Goal: Transaction & Acquisition: Purchase product/service

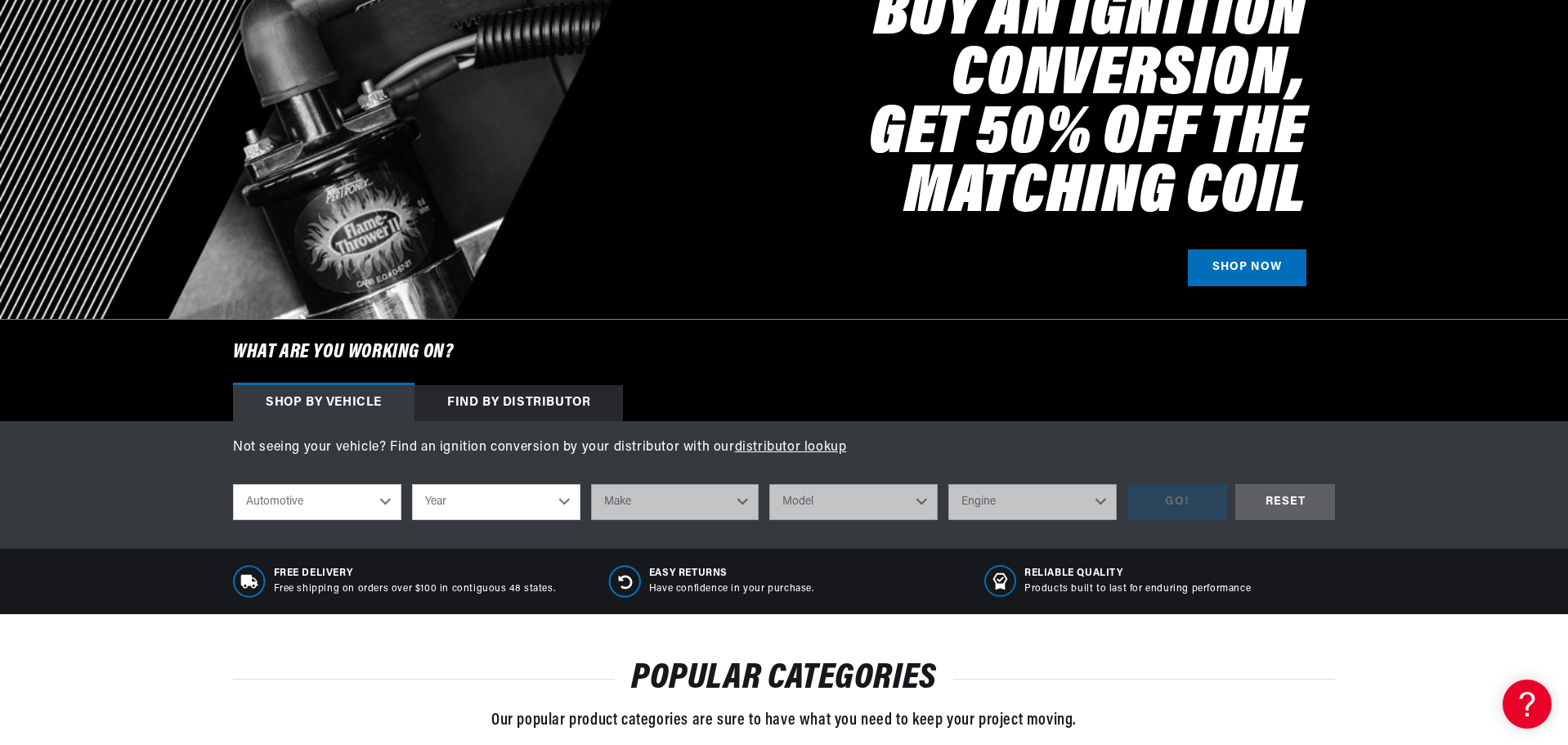
scroll to position [327, 0]
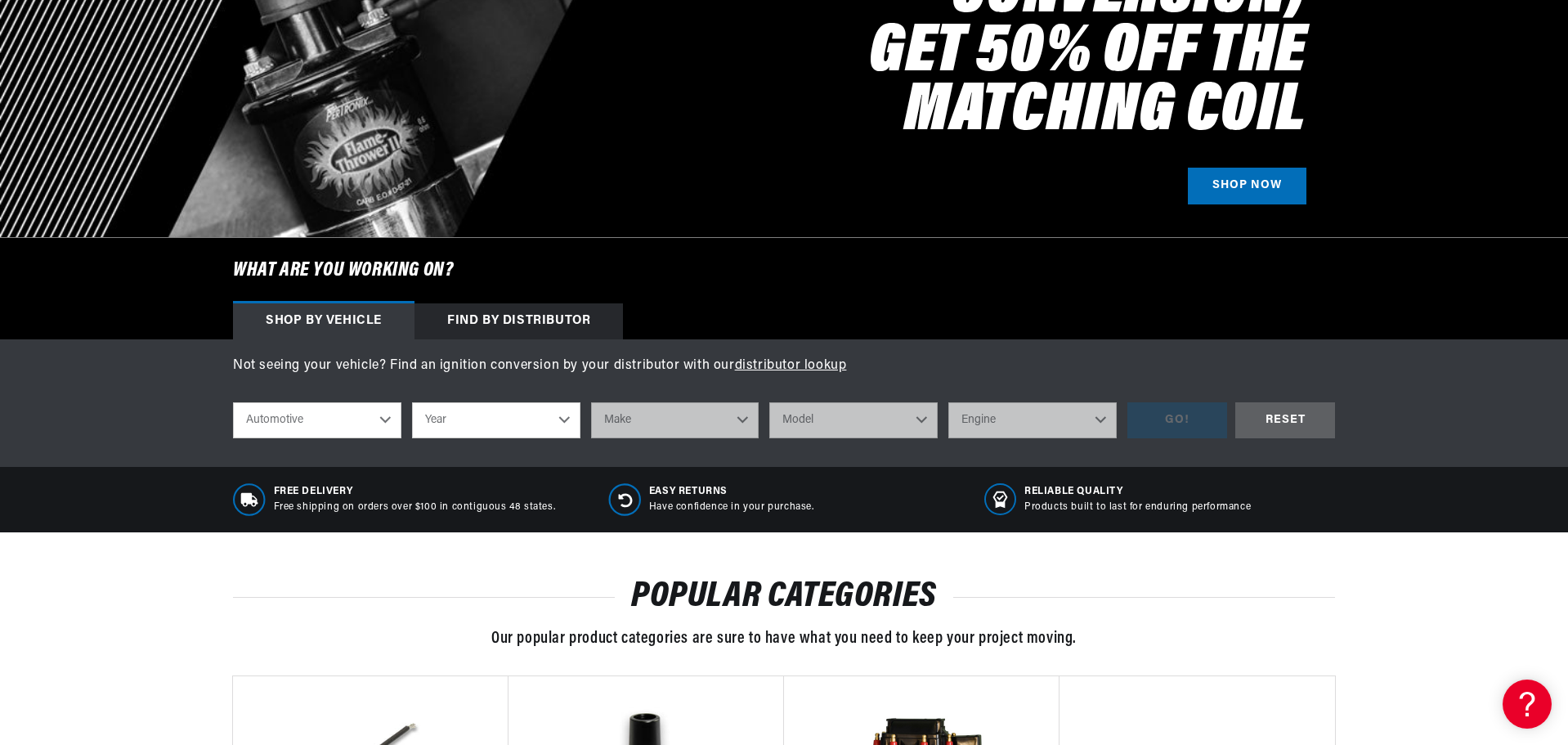
click at [381, 420] on select "Automotive Agricultural Industrial Marine Motorcycle" at bounding box center [316, 420] width 168 height 36
click at [233, 403] on select "Automotive Agricultural Industrial Marine Motorcycle" at bounding box center [316, 420] width 168 height 36
click at [565, 416] on select "Year 2022 2021 2020 2019 2018 2017 2016 2015 2014 2013 2012 2011 2010 2009 2008…" at bounding box center [496, 420] width 168 height 36
select select "1971"
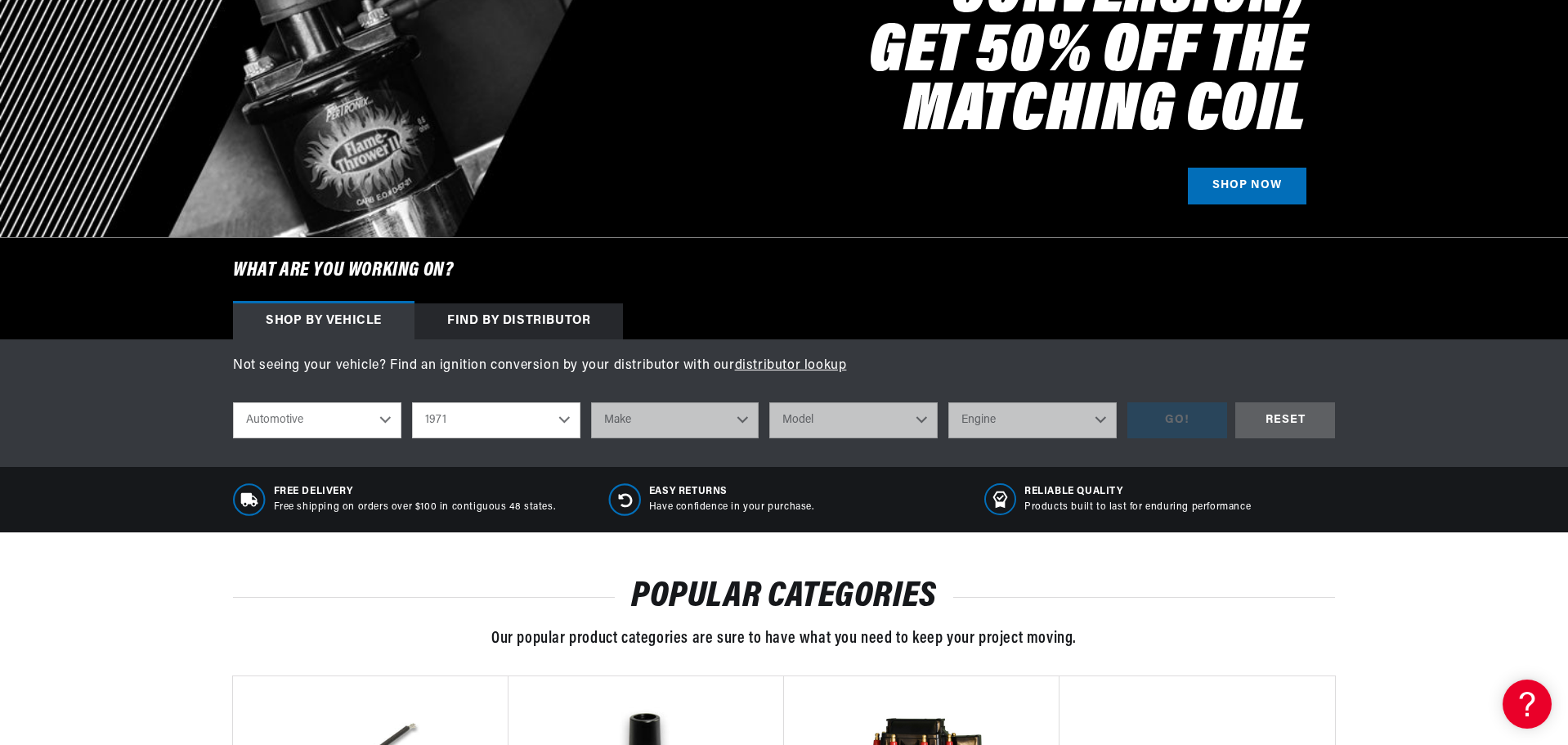
click at [412, 403] on select "Year 2022 2021 2020 2019 2018 2017 2016 2015 2014 2013 2012 2011 2010 2009 2008…" at bounding box center [496, 420] width 168 height 36
select select "1971"
click at [747, 425] on select "Make Alfa Romeo American Motors Aston Martin Audi Austin Avanti BMW Buick Cadil…" at bounding box center [675, 420] width 168 height 36
select select "Lincoln"
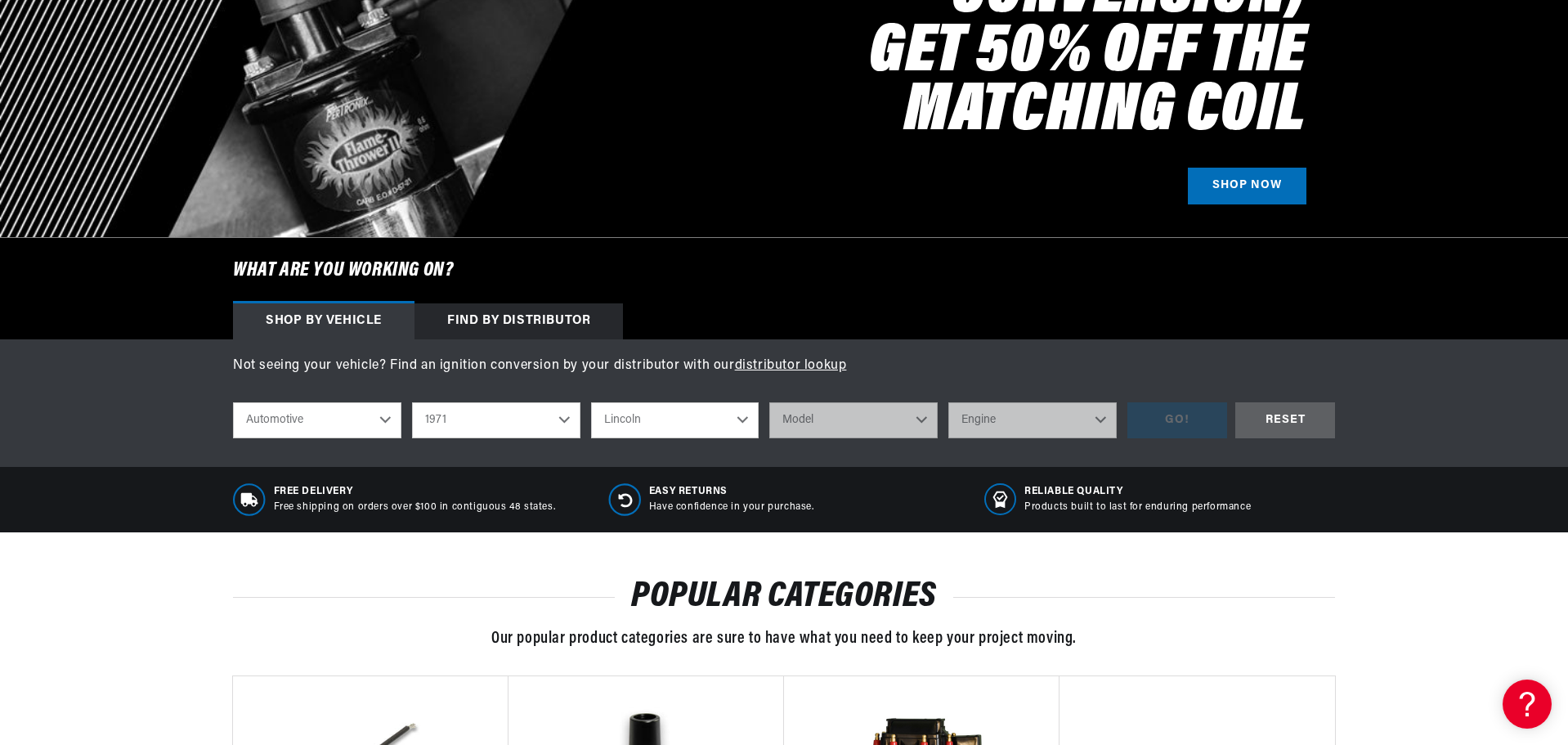
click at [591, 403] on select "Make Alfa Romeo American Motors Aston Martin Audi Austin Avanti BMW Buick Cadil…" at bounding box center [675, 420] width 168 height 36
select select "Lincoln"
click at [918, 425] on select "Model Continental Mark III" at bounding box center [853, 420] width 168 height 36
select select "Continental"
click at [770, 403] on select "Model Continental Mark III" at bounding box center [853, 420] width 168 height 36
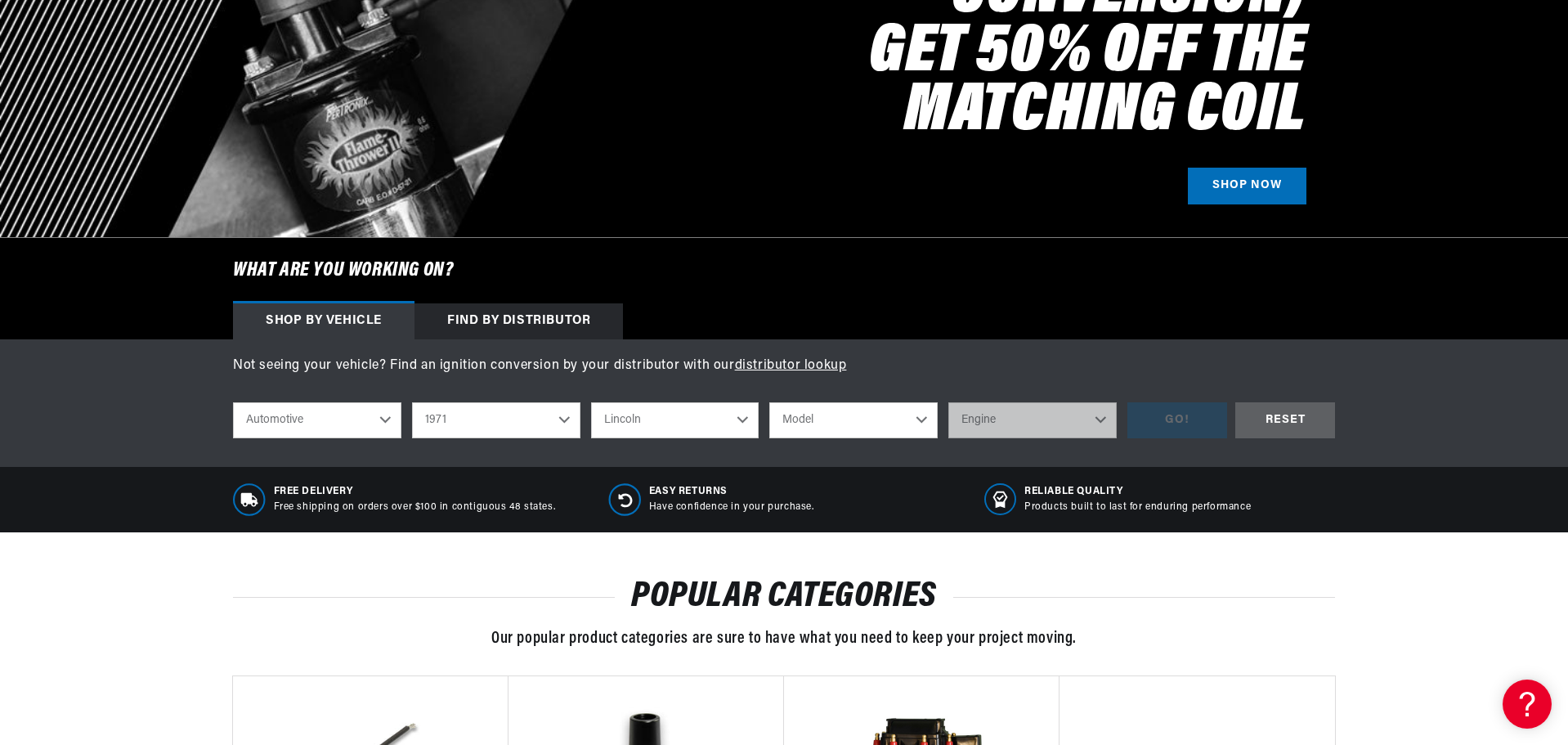
select select "Continental"
click at [1098, 417] on select "Engine 7.0L 7.5L 7.6L" at bounding box center [1032, 420] width 168 height 36
select select "7.5L"
click at [948, 403] on select "Engine 7.0L 7.5L 7.6L" at bounding box center [1032, 420] width 168 height 36
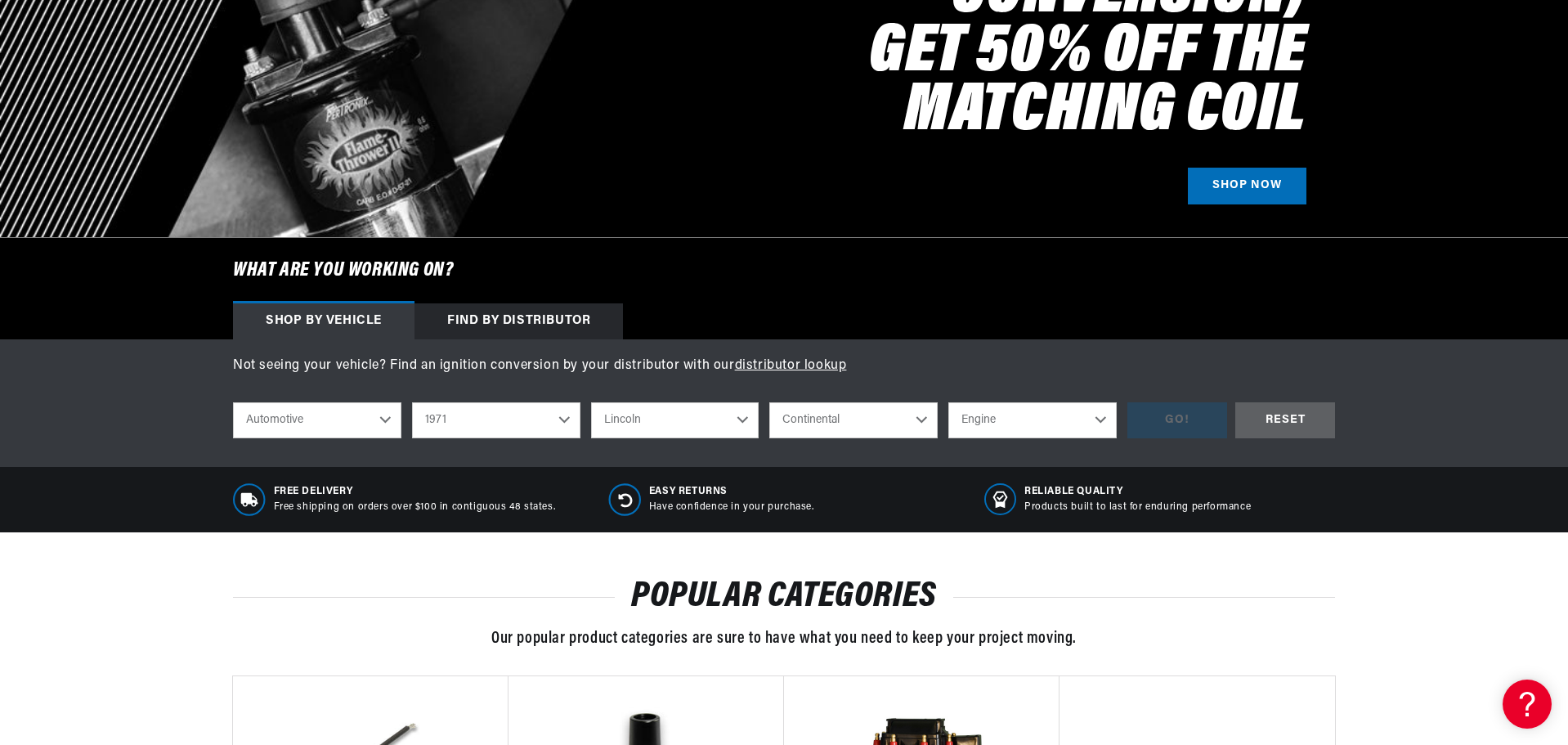
select select "7.5L"
click at [1167, 423] on div "GO!" at bounding box center [1178, 421] width 99 height 37
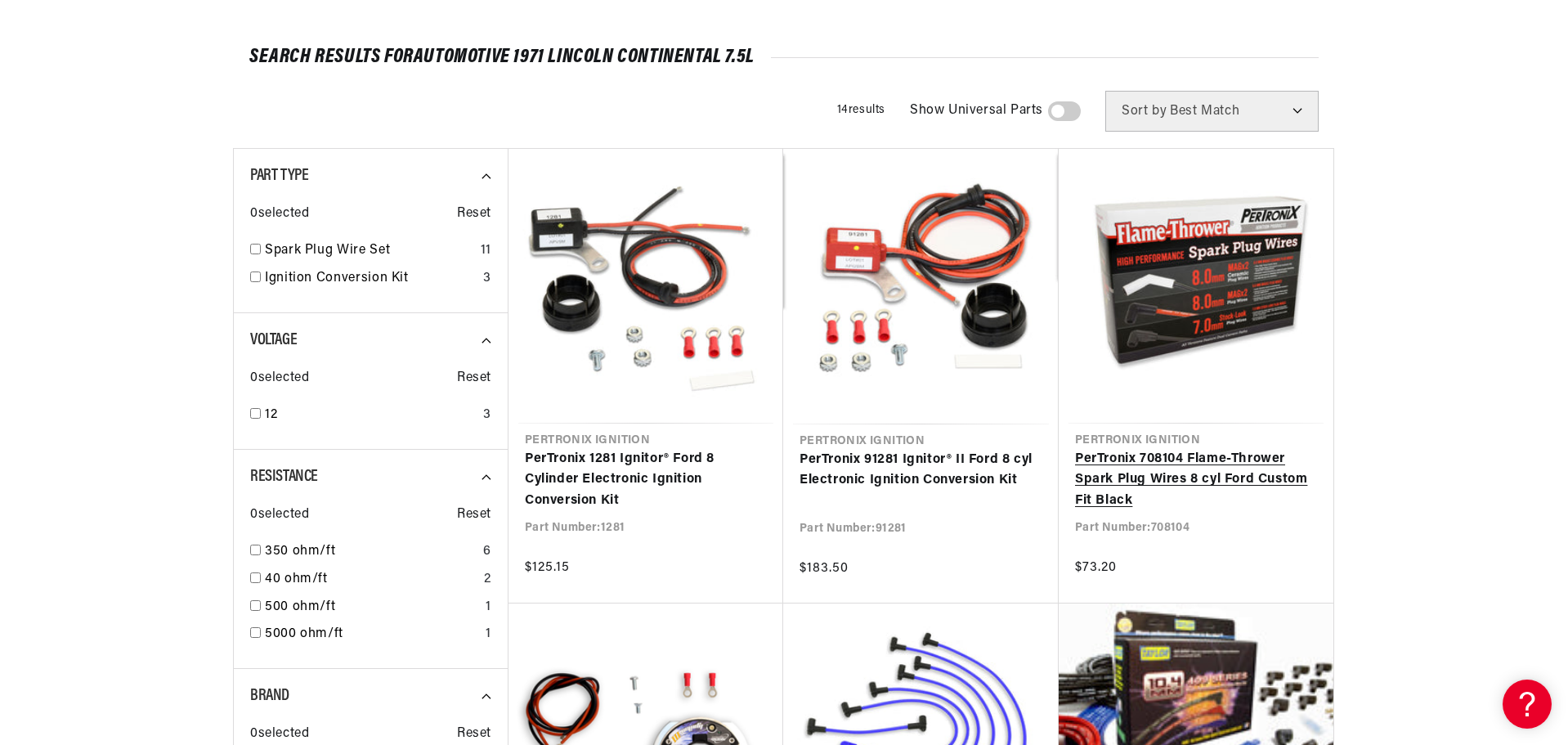
scroll to position [245, 0]
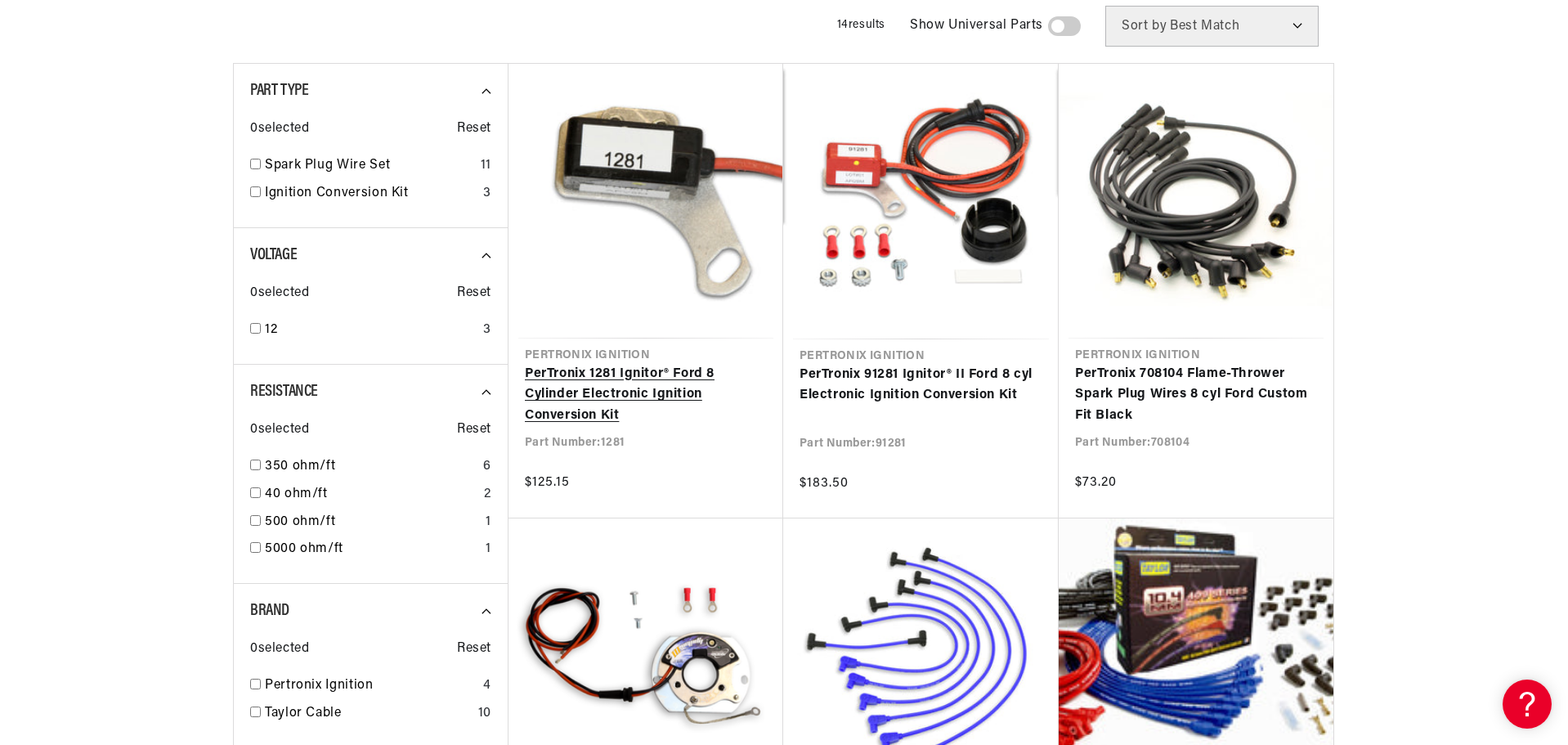
click at [620, 389] on link "PerTronix 1281 Ignitor® Ford 8 Cylinder Electronic Ignition Conversion Kit" at bounding box center [646, 395] width 242 height 63
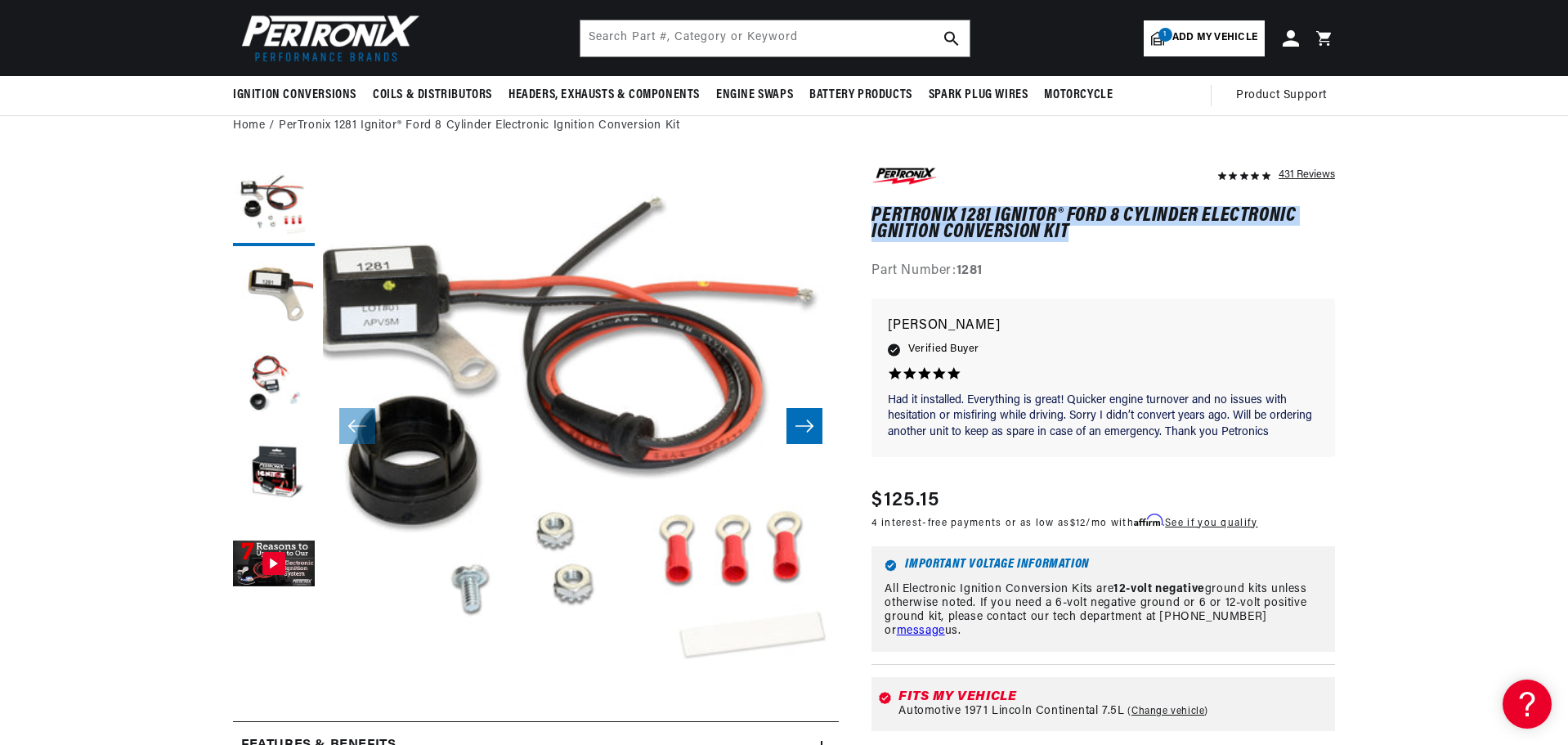
drag, startPoint x: 871, startPoint y: 211, endPoint x: 1083, endPoint y: 234, distance: 213.2
